Goal: Navigation & Orientation: Find specific page/section

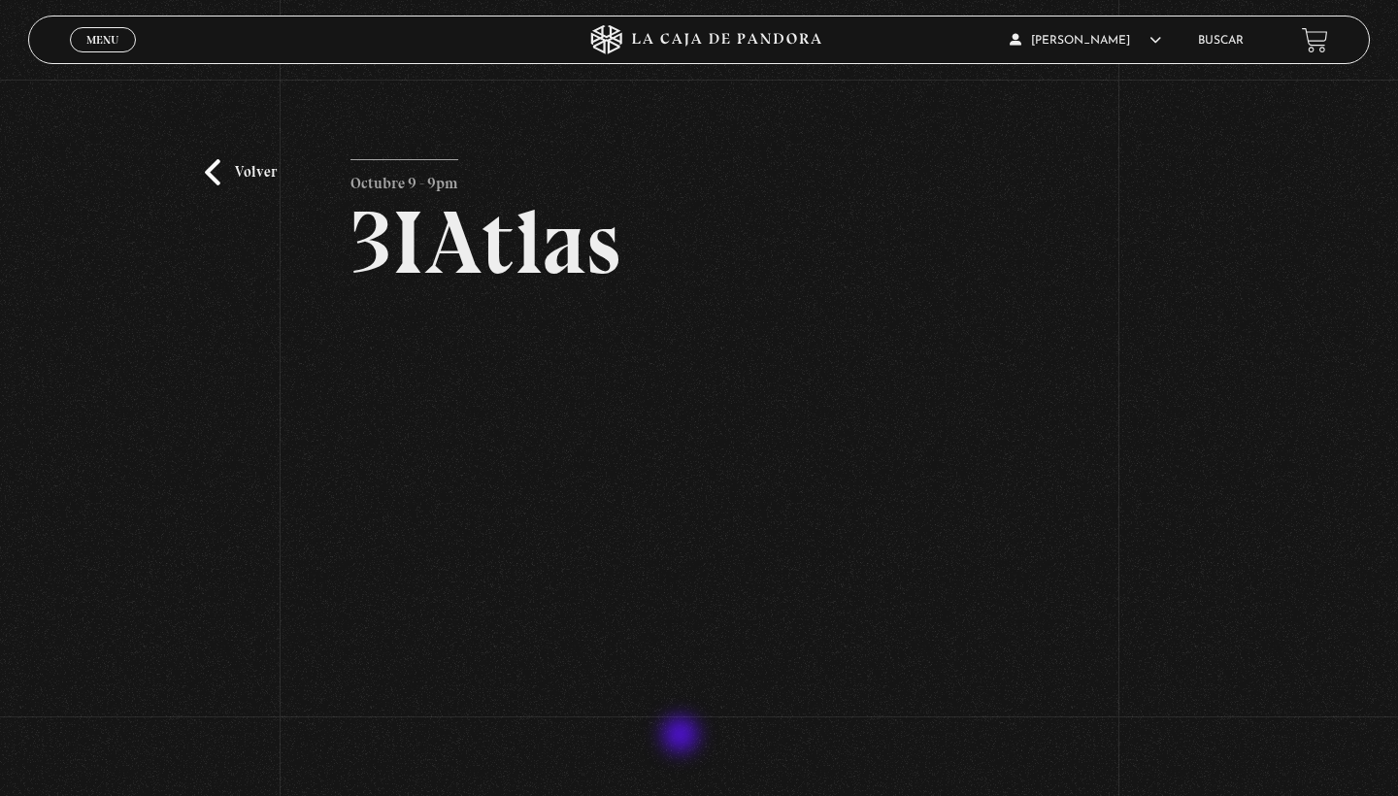
scroll to position [152, 0]
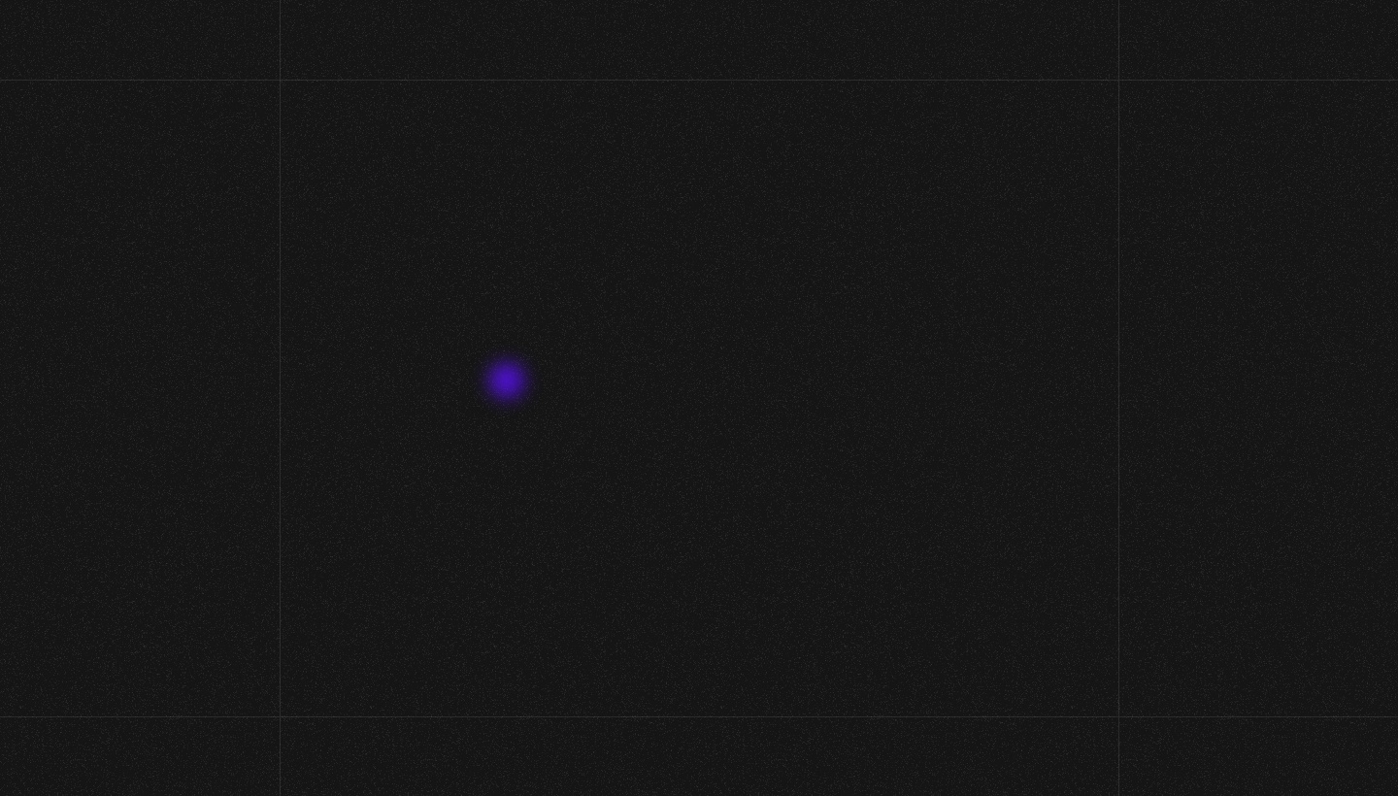
scroll to position [138, 0]
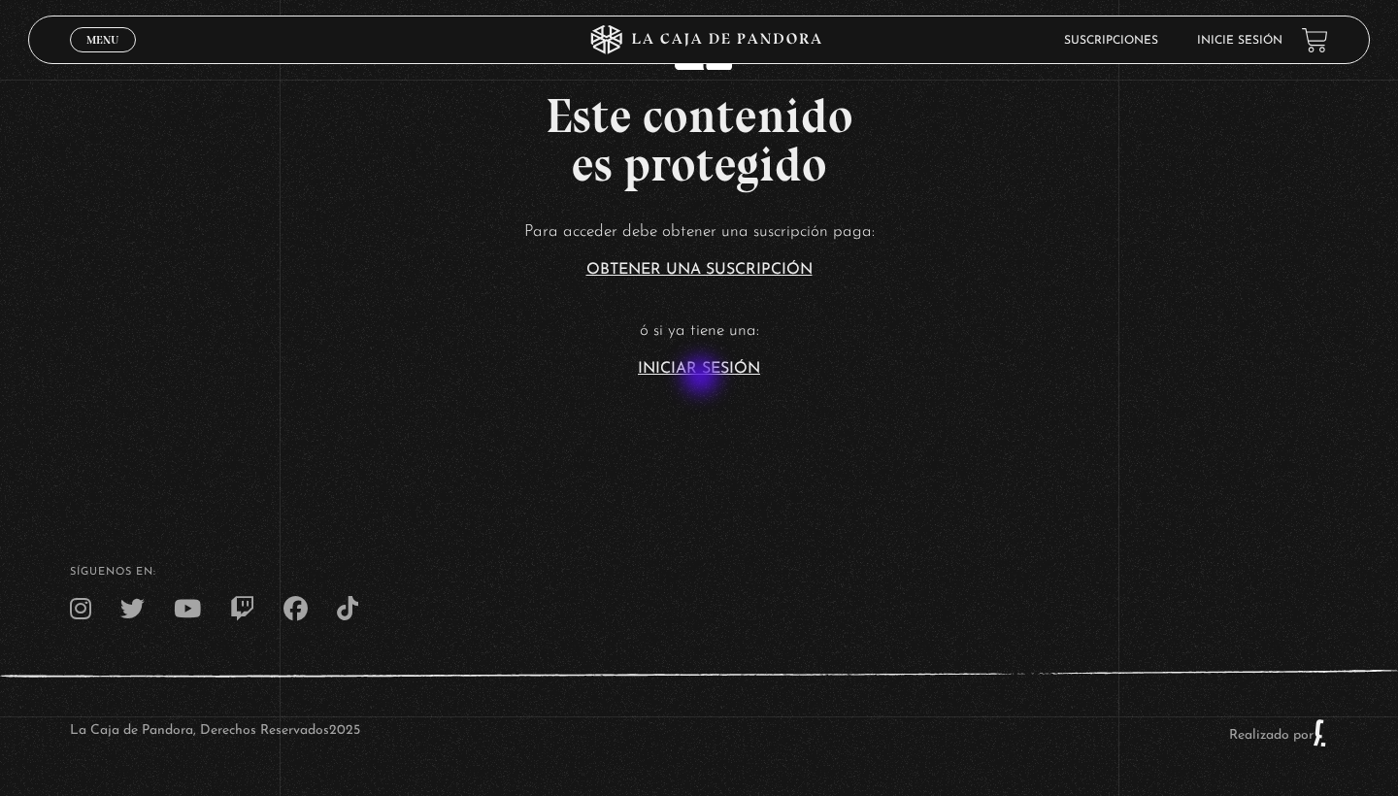
click at [703, 378] on section "Este contenido es protegido Para acceder debe obtener una suscripción paga: Obt…" at bounding box center [699, 180] width 1398 height 637
click at [706, 370] on link "Iniciar Sesión" at bounding box center [699, 369] width 122 height 16
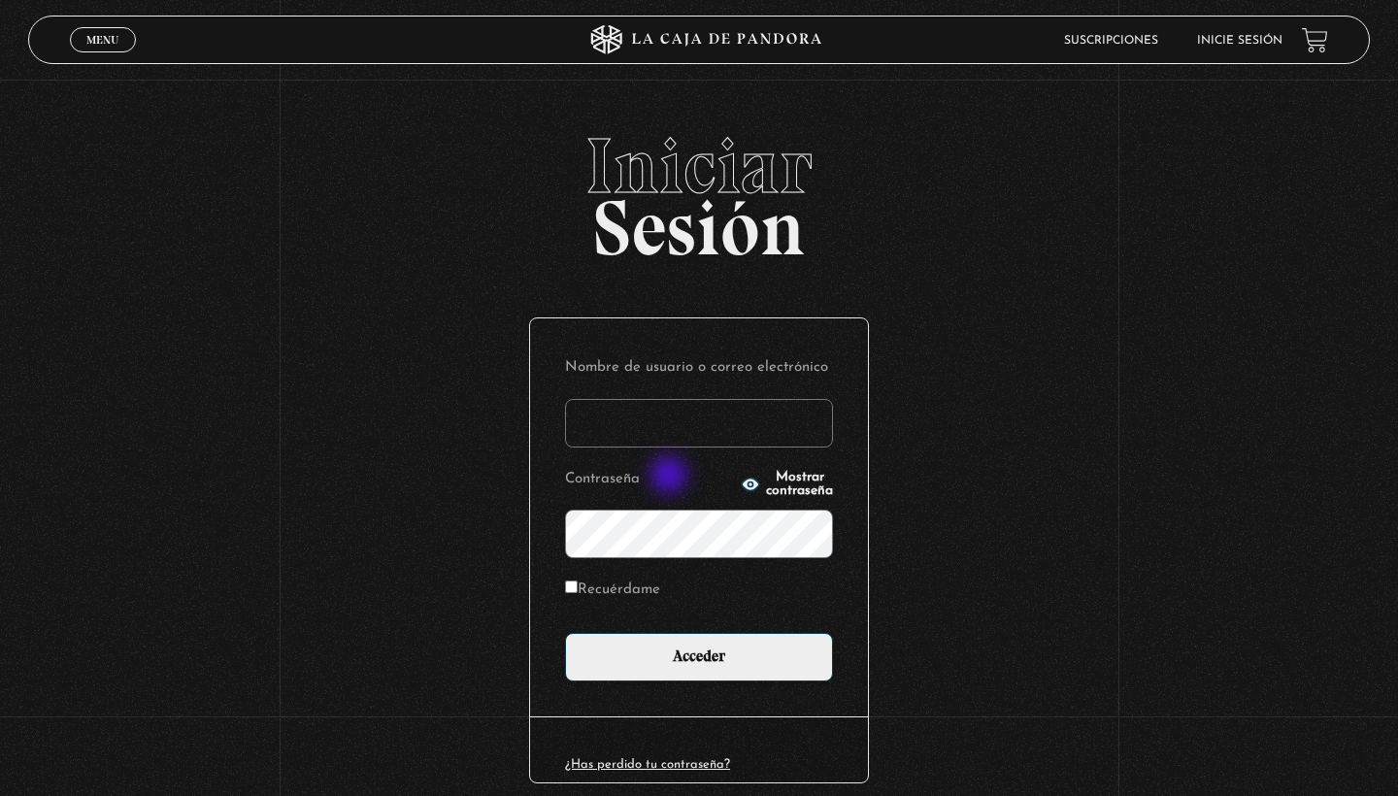
type input "[EMAIL_ADDRESS][DOMAIN_NAME]"
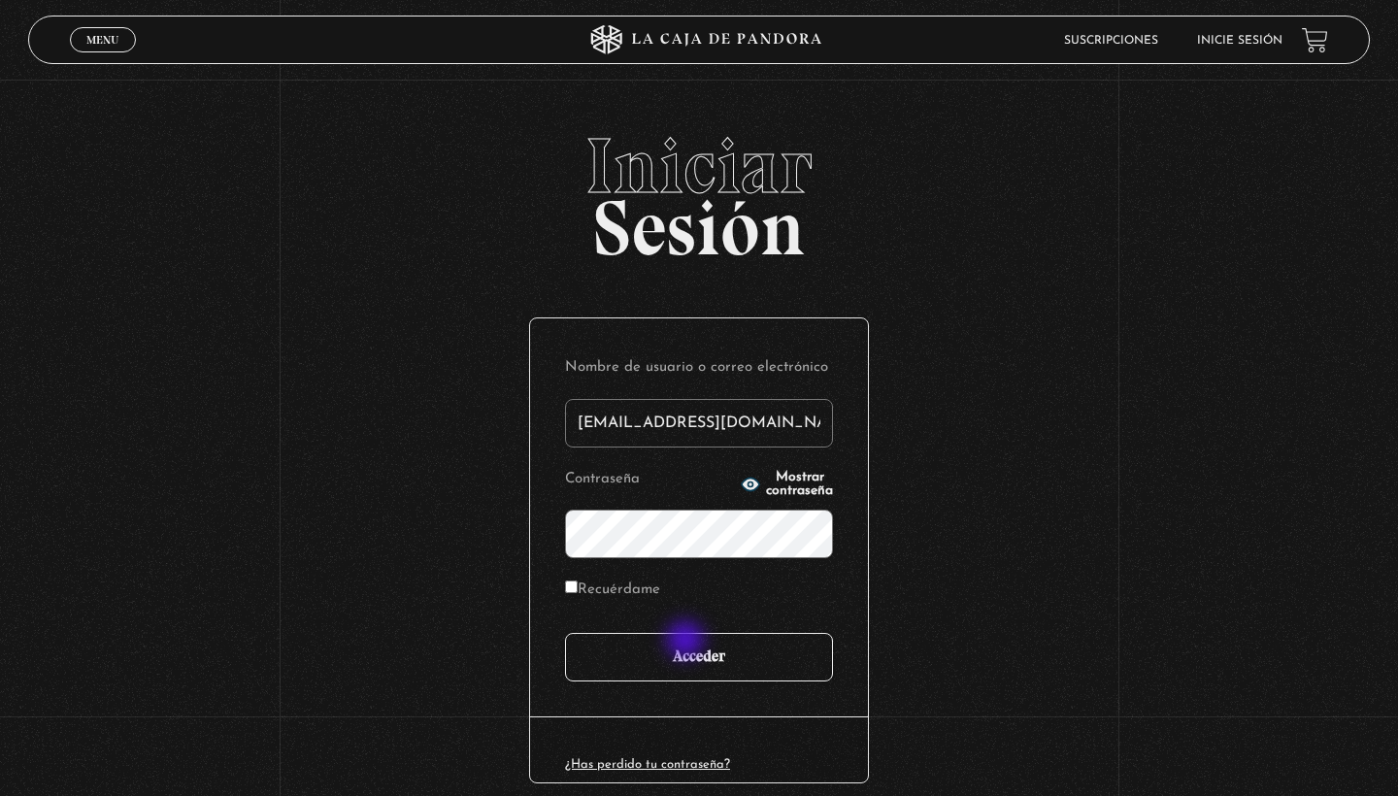
click at [687, 642] on input "Acceder" at bounding box center [699, 657] width 268 height 49
